Goal: Task Accomplishment & Management: Use online tool/utility

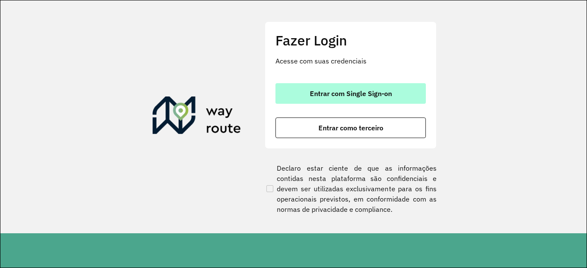
click at [362, 89] on button "Entrar com Single Sign-on" at bounding box center [350, 93] width 150 height 21
click at [338, 94] on span "Entrar com Single Sign-on" at bounding box center [351, 93] width 82 height 7
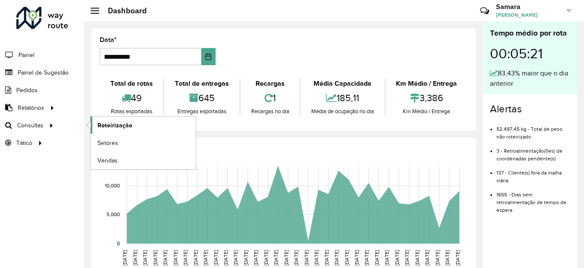
click at [129, 127] on span "Roteirização" at bounding box center [114, 125] width 35 height 9
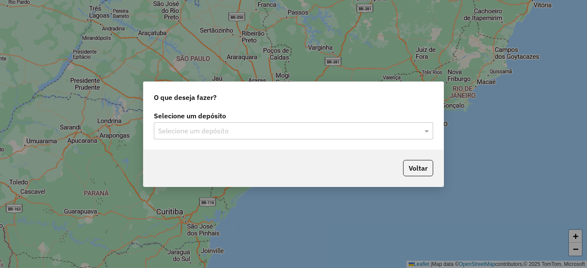
click at [206, 125] on div "Selecione um depósito" at bounding box center [293, 130] width 279 height 17
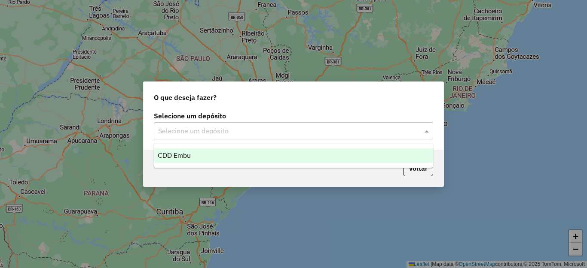
click at [181, 156] on span "CDD Embu" at bounding box center [174, 155] width 33 height 7
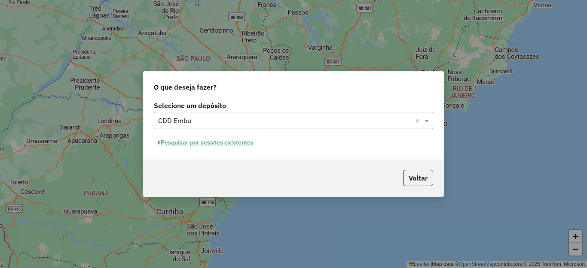
click at [199, 145] on button "Pesquisar por sessões existentes" at bounding box center [205, 142] width 103 height 13
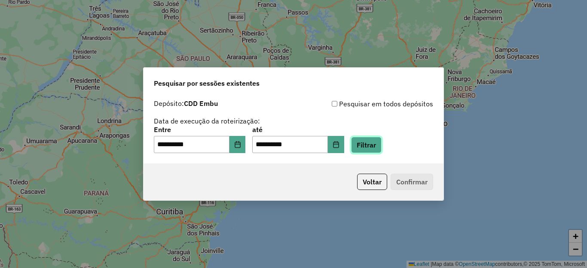
click at [381, 142] on button "Filtrar" at bounding box center [366, 145] width 30 height 16
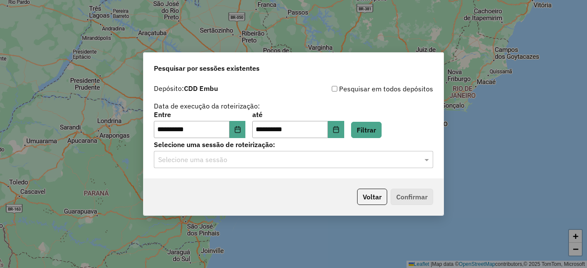
click at [217, 160] on input "text" at bounding box center [284, 160] width 253 height 10
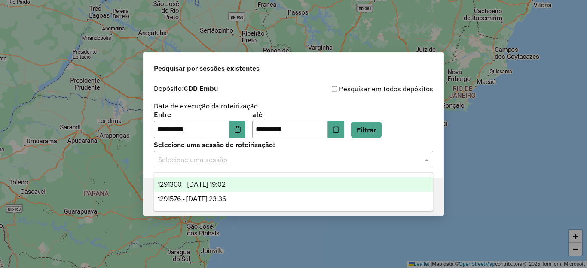
click at [198, 188] on div "1291360 - 09/10/2025 19:02" at bounding box center [293, 184] width 278 height 15
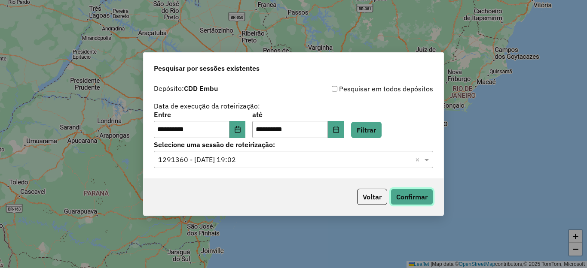
click at [422, 192] on button "Confirmar" at bounding box center [411, 197] width 43 height 16
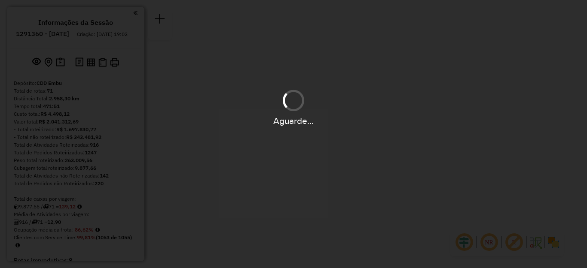
click at [295, 182] on button "OK" at bounding box center [292, 174] width 25 height 20
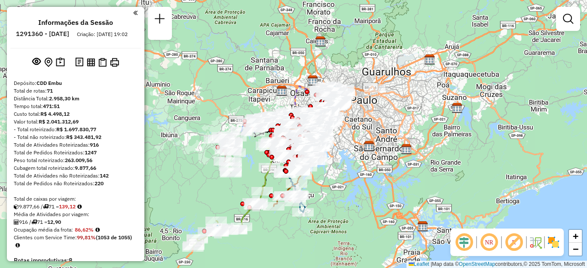
click at [488, 242] on em at bounding box center [488, 242] width 21 height 21
click at [515, 242] on em at bounding box center [513, 242] width 21 height 21
click at [554, 244] on img at bounding box center [553, 243] width 14 height 14
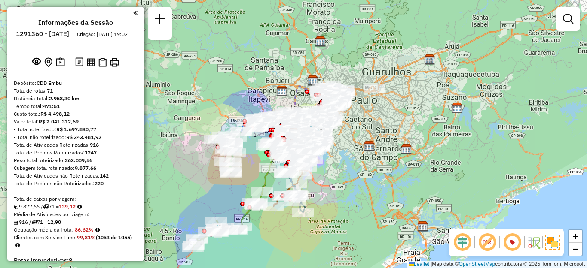
scroll to position [3001, 0]
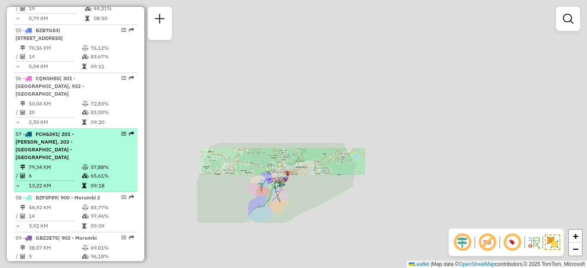
click at [65, 142] on span "| 201 - Embu Guaçu, 203 - Embu Guaçu - Itararé" at bounding box center [44, 146] width 58 height 30
select select "**********"
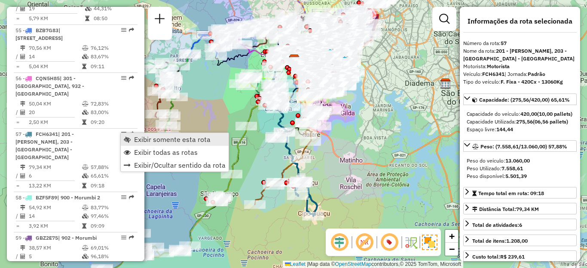
click at [163, 138] on span "Exibir somente esta rota" at bounding box center [172, 139] width 76 height 7
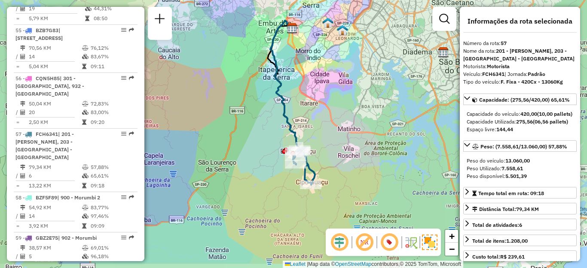
drag, startPoint x: 332, startPoint y: 162, endPoint x: 329, endPoint y: 127, distance: 35.7
click at [329, 127] on div "Janela de atendimento Grade de atendimento Capacidade Transportadoras Veículos …" at bounding box center [293, 134] width 587 height 268
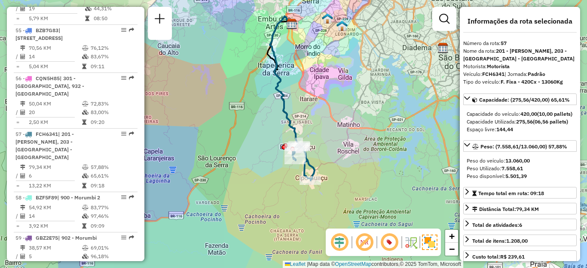
scroll to position [1014, 0]
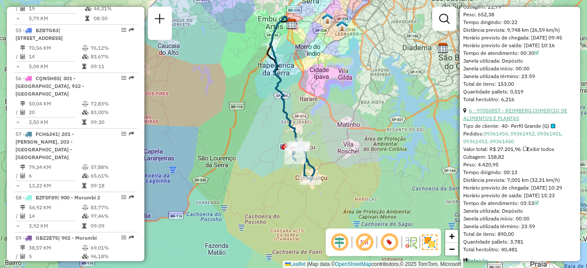
click at [516, 122] on link "6 - 97050857 - REIMBERG COMERCIO DE ALIMENTOS E PLANTAS" at bounding box center [515, 114] width 104 height 14
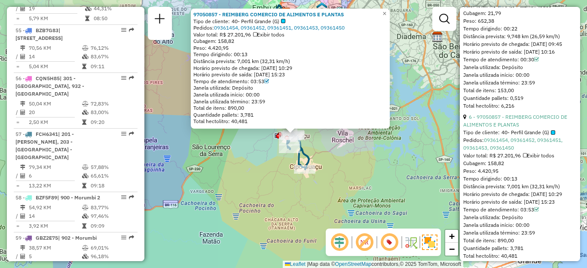
scroll to position [1028, 0]
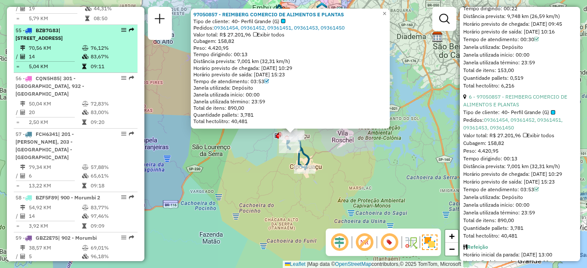
click at [63, 35] on span "| 931 - Centro de Cotia, 932 - Jardim Passárgada" at bounding box center [38, 34] width 47 height 14
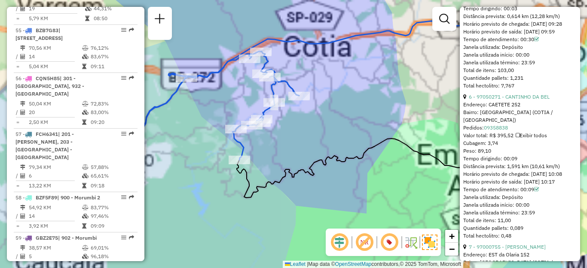
drag, startPoint x: 318, startPoint y: 141, endPoint x: 371, endPoint y: 109, distance: 61.4
click at [371, 109] on div "Janela de atendimento Grade de atendimento Capacidade Transportadoras Veículos …" at bounding box center [293, 134] width 587 height 268
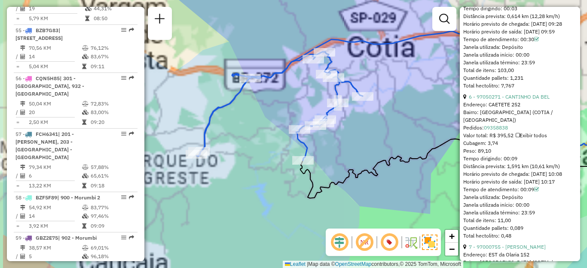
drag, startPoint x: 306, startPoint y: 116, endPoint x: 383, endPoint y: 117, distance: 76.9
click at [383, 118] on div "Janela de atendimento Grade de atendimento Capacidade Transportadoras Veículos …" at bounding box center [293, 134] width 587 height 268
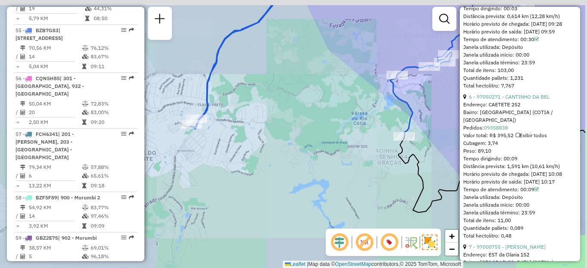
drag, startPoint x: 389, startPoint y: 91, endPoint x: 182, endPoint y: 161, distance: 219.2
click at [182, 161] on div "Janela de atendimento Grade de atendimento Capacidade Transportadoras Veículos …" at bounding box center [293, 134] width 587 height 268
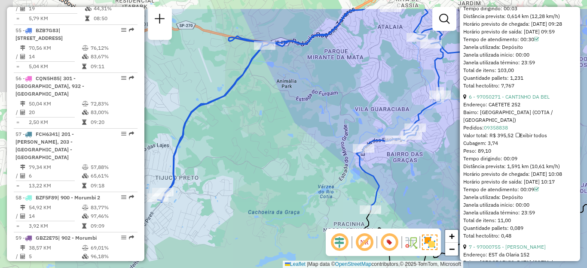
drag, startPoint x: 168, startPoint y: 70, endPoint x: 376, endPoint y: 100, distance: 209.4
click at [376, 123] on div "Janela de atendimento Grade de atendimento Capacidade Transportadoras Veículos …" at bounding box center [293, 134] width 587 height 268
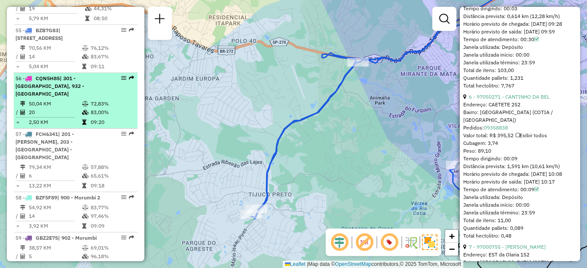
scroll to position [2841, 0]
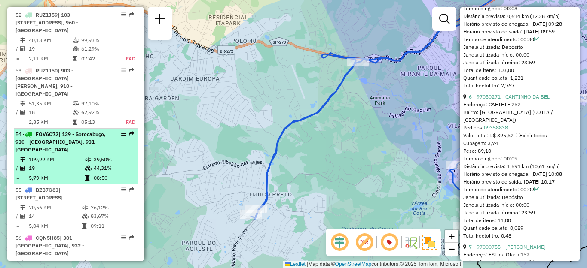
click at [41, 140] on span "| 129 - Sorocabuço, 930 - Caucaia, 931 - Centro de Cotia" at bounding box center [60, 142] width 90 height 22
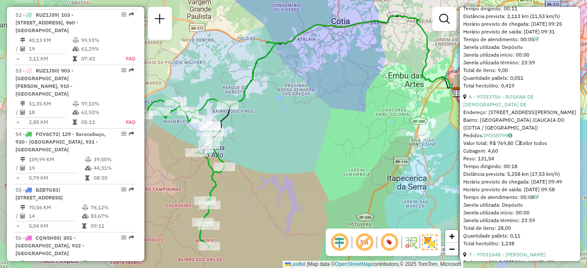
drag, startPoint x: 281, startPoint y: 152, endPoint x: 295, endPoint y: 149, distance: 14.0
click at [295, 149] on div "Janela de atendimento Grade de atendimento Capacidade Transportadoras Veículos …" at bounding box center [293, 134] width 587 height 268
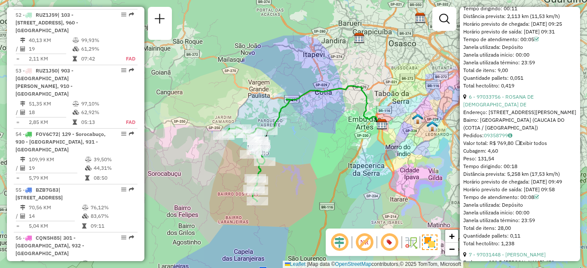
drag, startPoint x: 292, startPoint y: 149, endPoint x: 296, endPoint y: 160, distance: 11.4
click at [296, 160] on div "Janela de atendimento Grade de atendimento Capacidade Transportadoras Veículos …" at bounding box center [293, 134] width 587 height 268
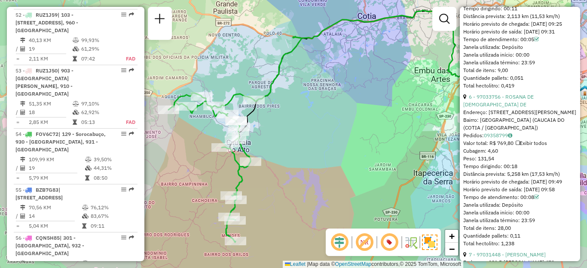
drag, startPoint x: 286, startPoint y: 157, endPoint x: 306, endPoint y: 156, distance: 20.7
click at [304, 156] on div "Janela de atendimento Grade de atendimento Capacidade Transportadoras Veículos …" at bounding box center [293, 134] width 587 height 268
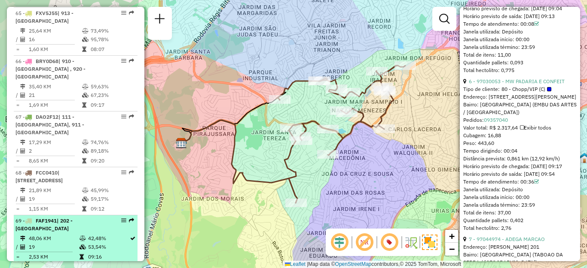
click at [57, 218] on span "FAF1941" at bounding box center [46, 221] width 21 height 6
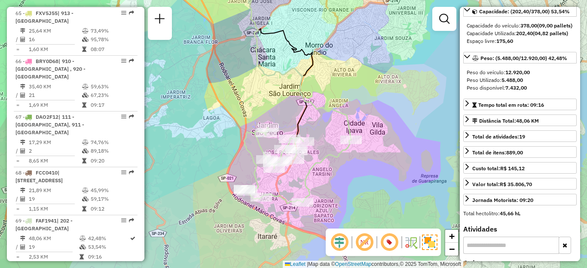
scroll to position [76, 0]
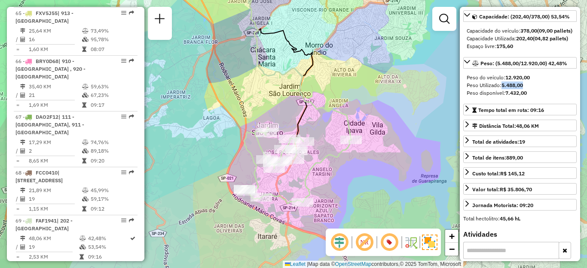
drag, startPoint x: 503, startPoint y: 92, endPoint x: 528, endPoint y: 92, distance: 25.3
click at [528, 89] on div "Peso Utilizado: 5.488,00" at bounding box center [519, 86] width 106 height 8
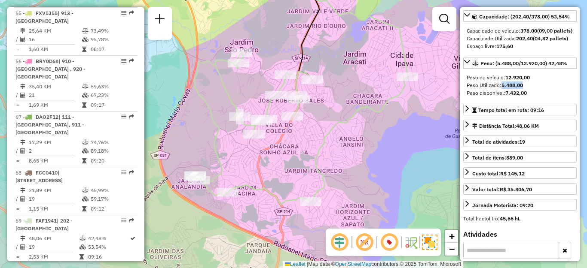
drag, startPoint x: 347, startPoint y: 162, endPoint x: 241, endPoint y: 159, distance: 106.5
click at [241, 159] on div "Janela de atendimento Grade de atendimento Capacidade Transportadoras Veículos …" at bounding box center [293, 134] width 587 height 268
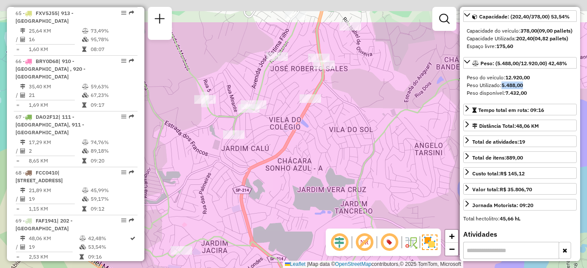
drag, startPoint x: 238, startPoint y: 84, endPoint x: 267, endPoint y: 164, distance: 85.3
click at [264, 158] on div "Janela de atendimento Grade de atendimento Capacidade Transportadoras Veículos …" at bounding box center [293, 134] width 587 height 268
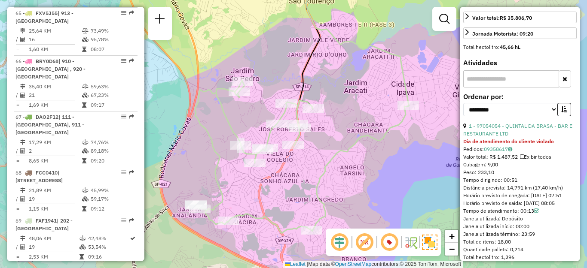
scroll to position [2897, 0]
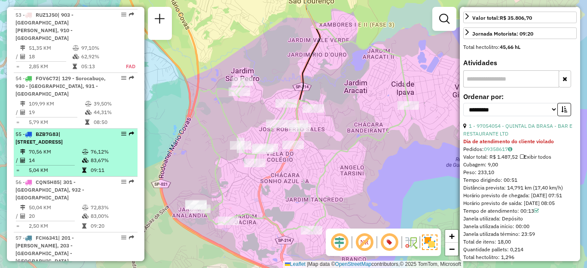
click at [62, 143] on span "| 931 - Centro de Cotia, 932 - Jardim Passárgada" at bounding box center [38, 138] width 47 height 14
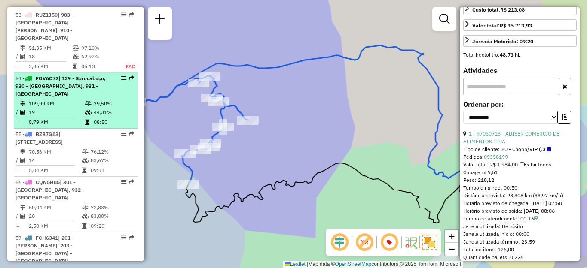
scroll to position [255, 0]
